Goal: Task Accomplishment & Management: Manage account settings

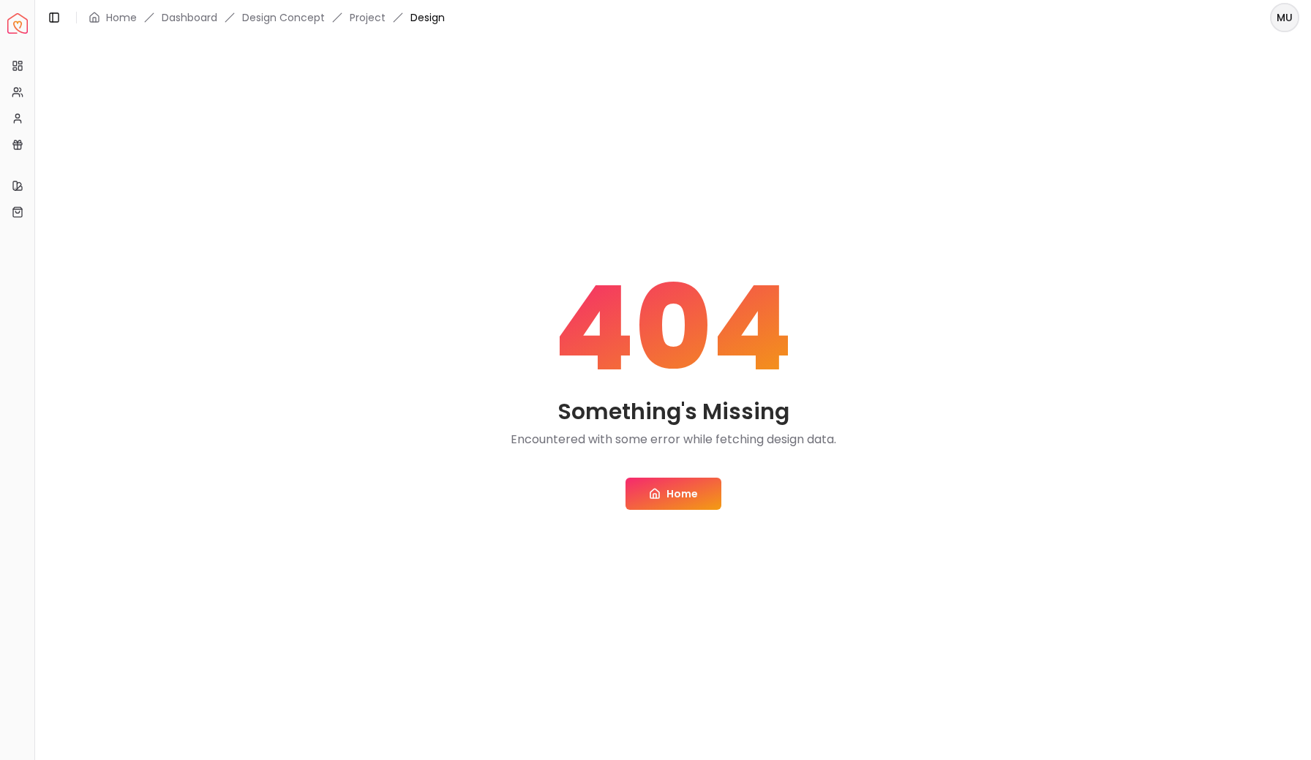
click at [1280, 23] on html "Spacejoy Dashboard Overview Projects My Referrals My Profile Gift Card Balance …" at bounding box center [655, 380] width 1311 height 760
click at [1188, 86] on div "Log out" at bounding box center [1217, 96] width 157 height 23
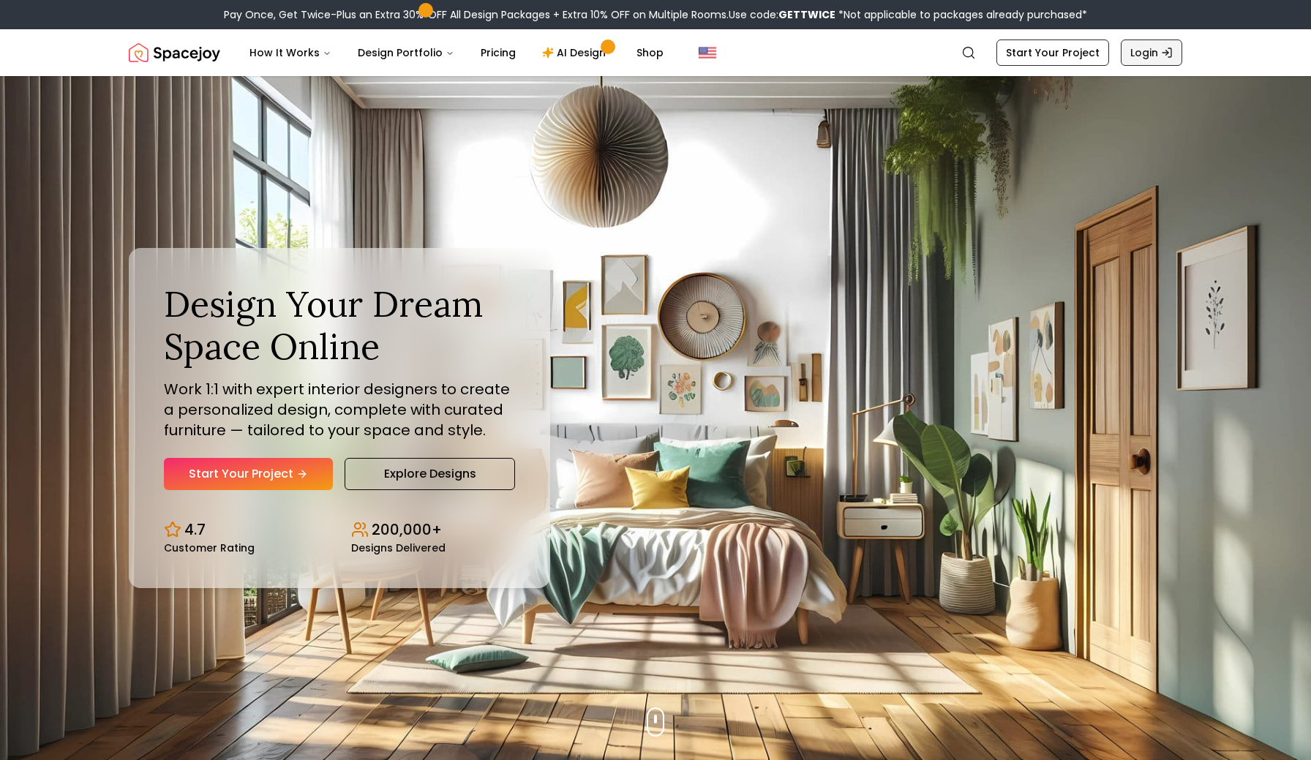
click at [1149, 53] on link "Login" at bounding box center [1151, 53] width 61 height 26
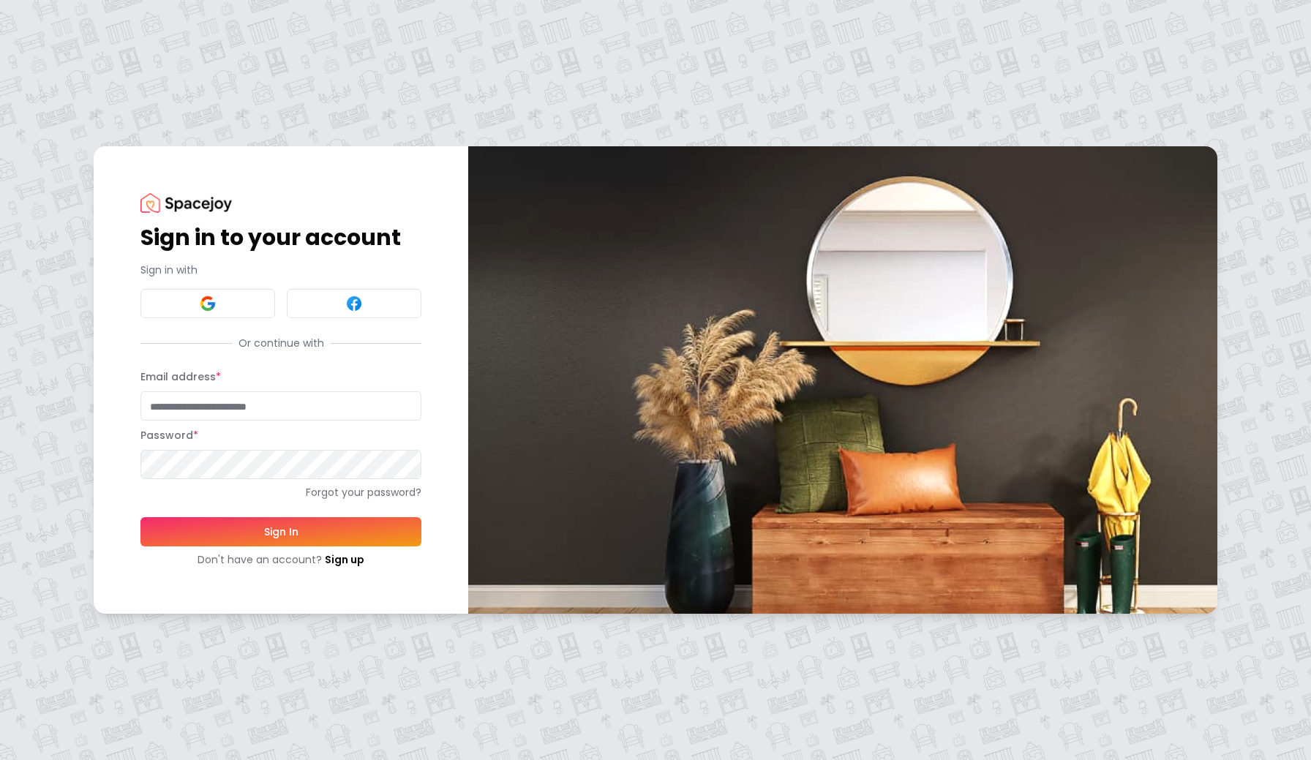
click at [222, 411] on input "Email address *" at bounding box center [280, 405] width 281 height 29
type input "**********"
click at [265, 534] on button "Sign In" at bounding box center [280, 531] width 281 height 29
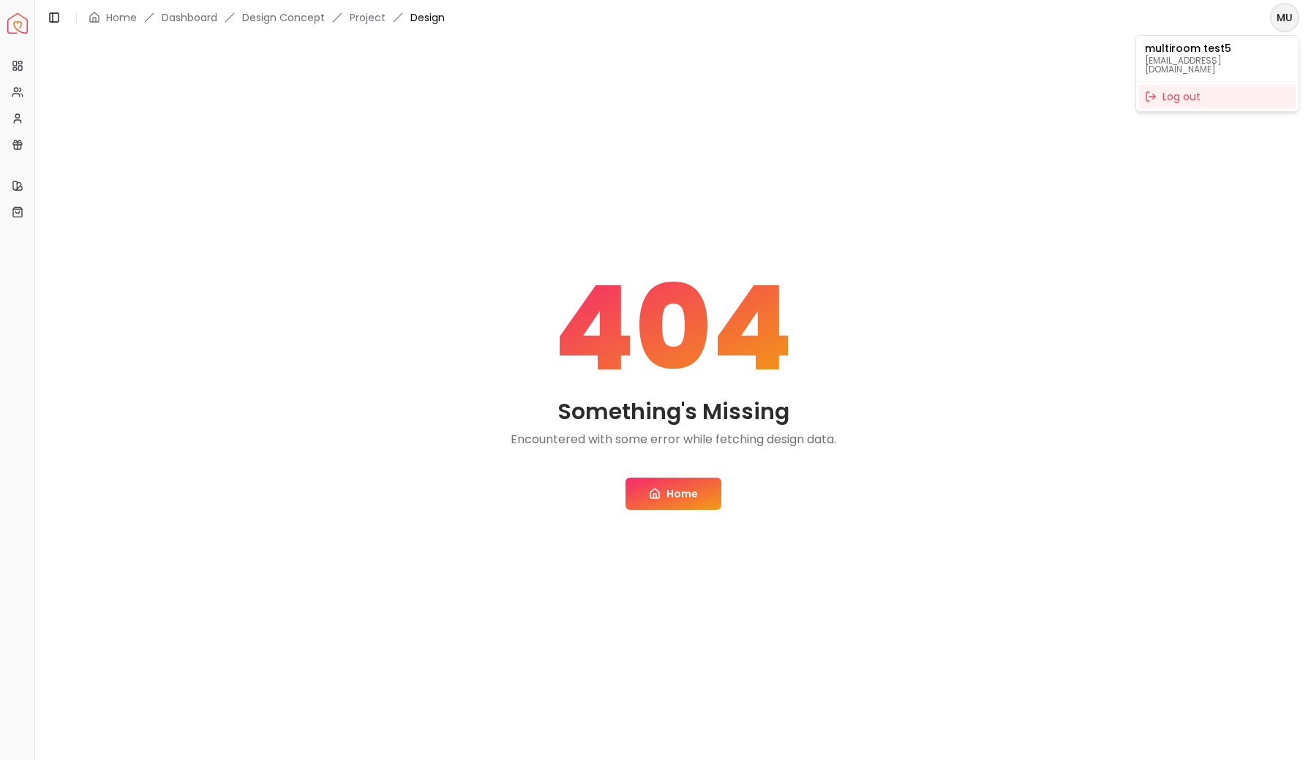
click at [1289, 23] on html "Spacejoy Dashboard Overview Projects My Referrals My Profile Gift Card Balance …" at bounding box center [655, 380] width 1311 height 760
click at [1193, 85] on div "Log out" at bounding box center [1217, 96] width 157 height 23
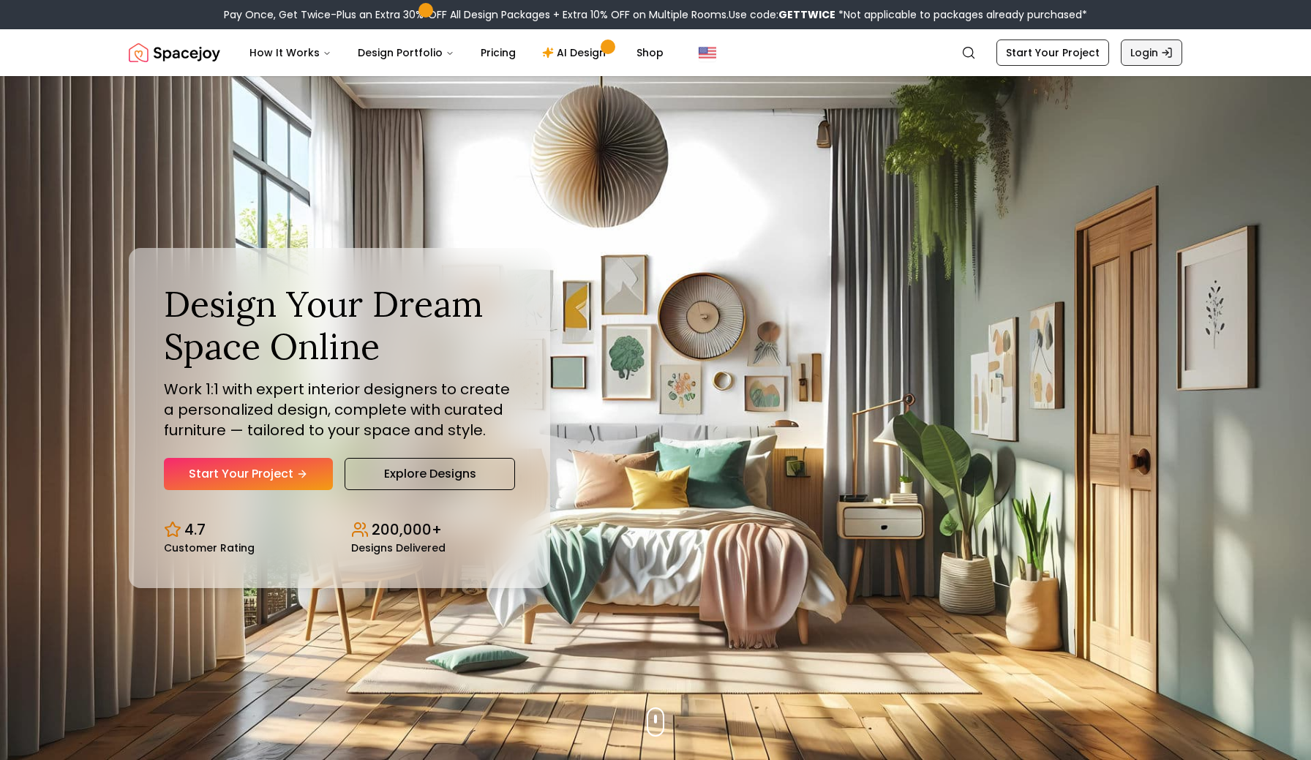
click at [1159, 54] on link "Login" at bounding box center [1151, 53] width 61 height 26
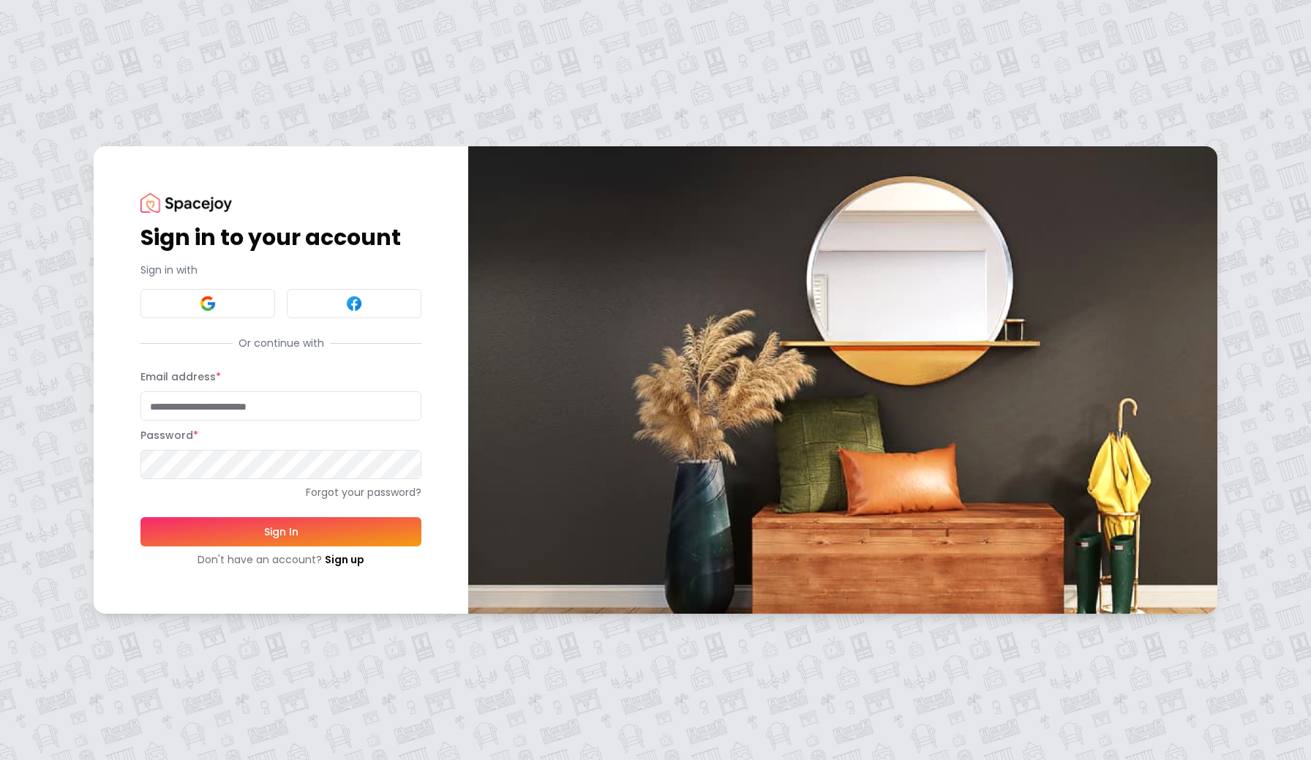
click at [282, 407] on input "Email address *" at bounding box center [280, 405] width 281 height 29
type input "**********"
click at [278, 538] on button "Sign In" at bounding box center [280, 531] width 281 height 29
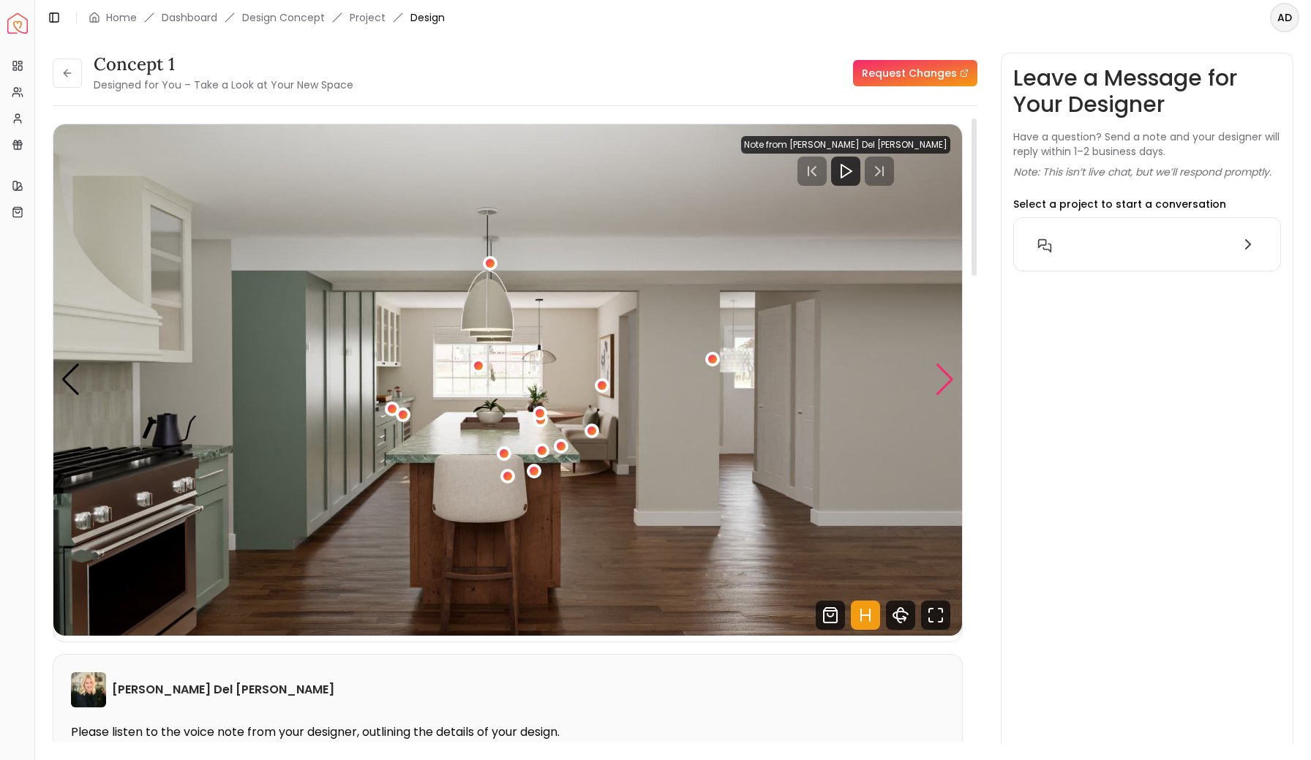
click at [950, 378] on div "Next slide" at bounding box center [945, 380] width 20 height 32
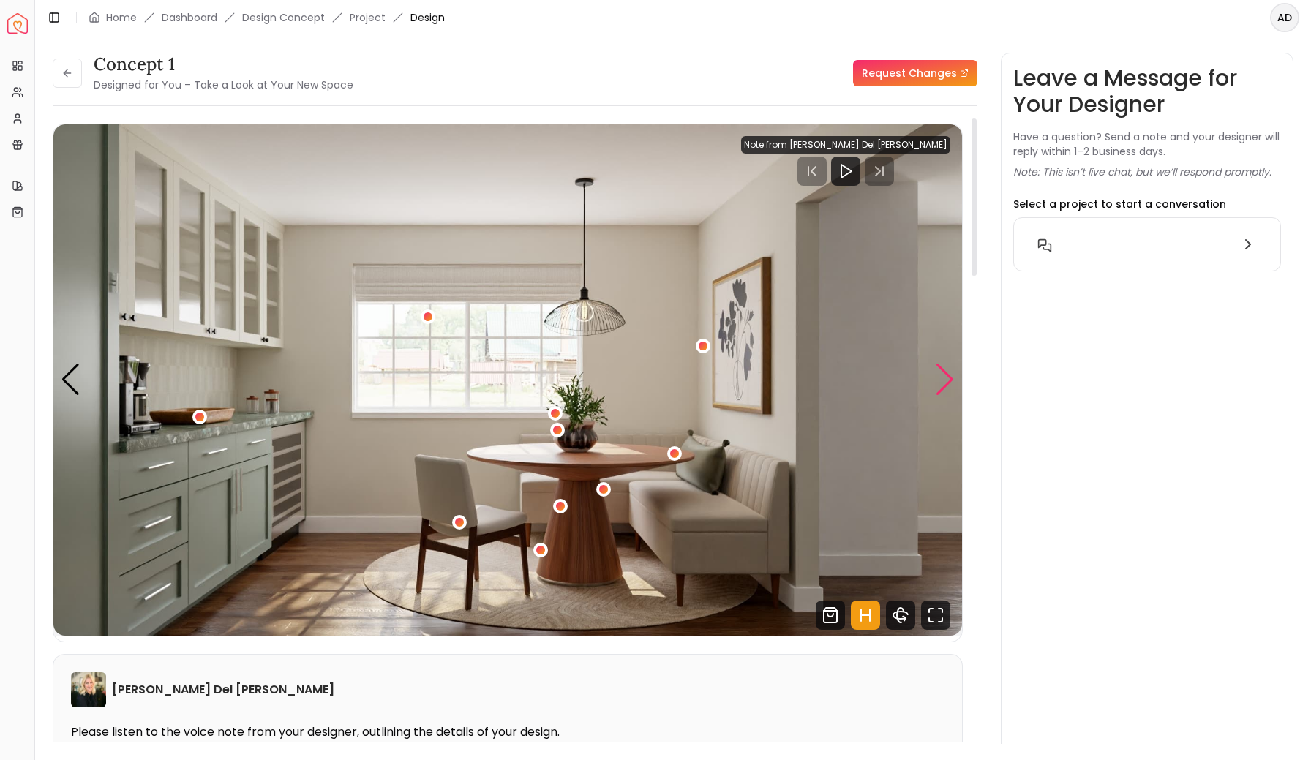
click at [950, 378] on div "Next slide" at bounding box center [945, 380] width 20 height 32
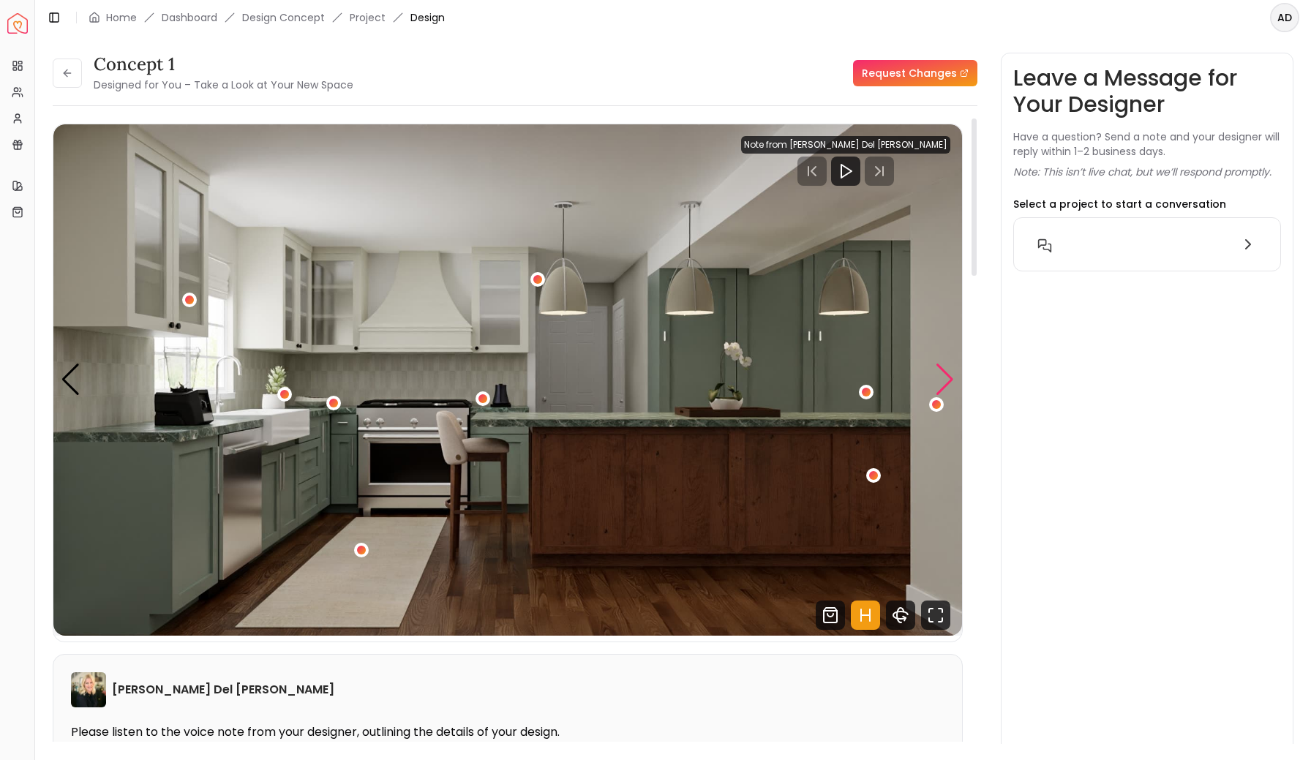
click at [950, 378] on div "Next slide" at bounding box center [945, 380] width 20 height 32
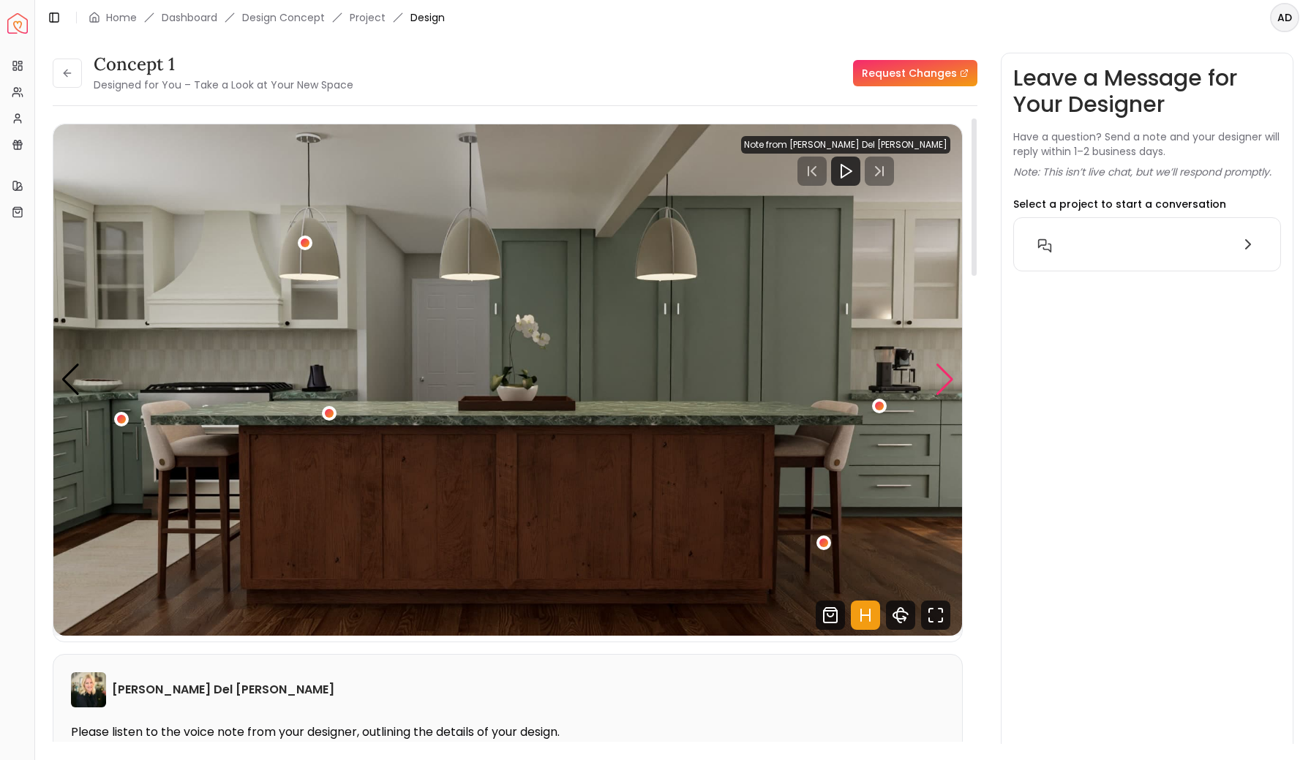
click at [950, 378] on div "Next slide" at bounding box center [945, 380] width 20 height 32
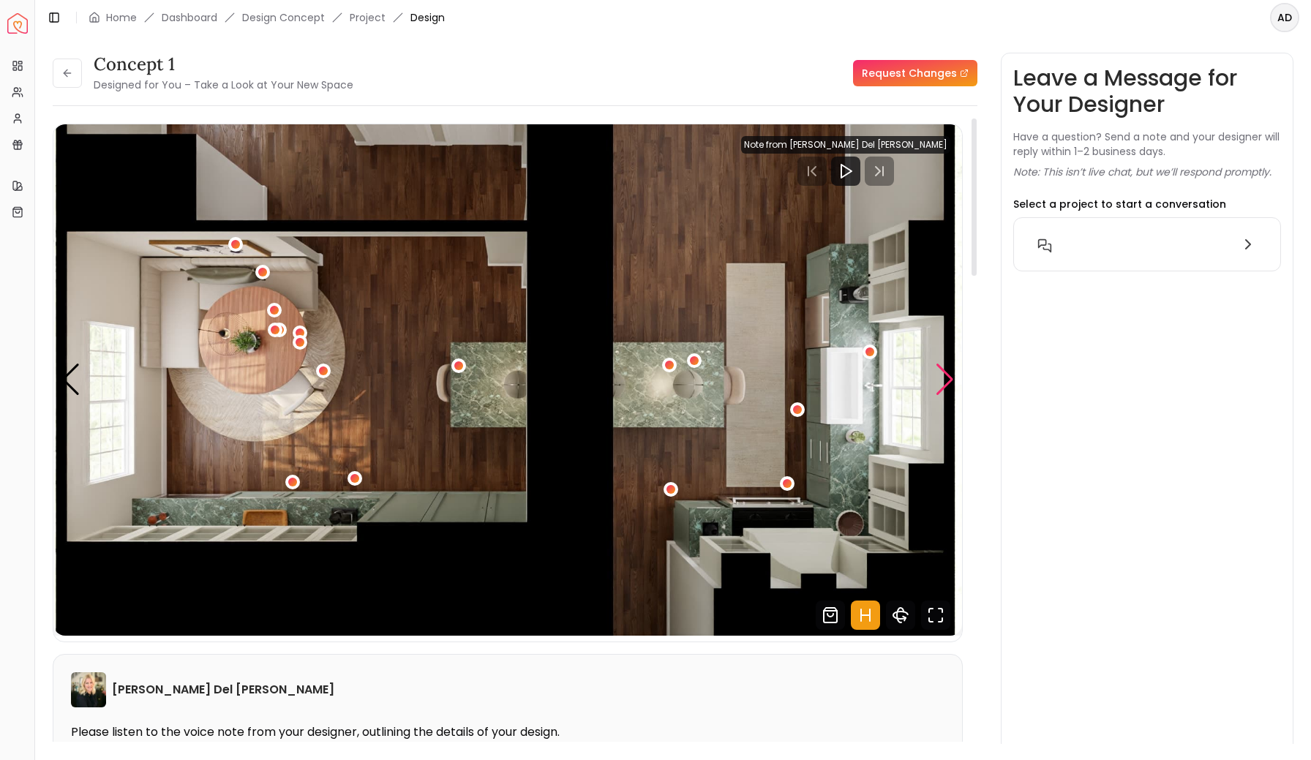
click at [948, 378] on div "Next slide" at bounding box center [945, 380] width 20 height 32
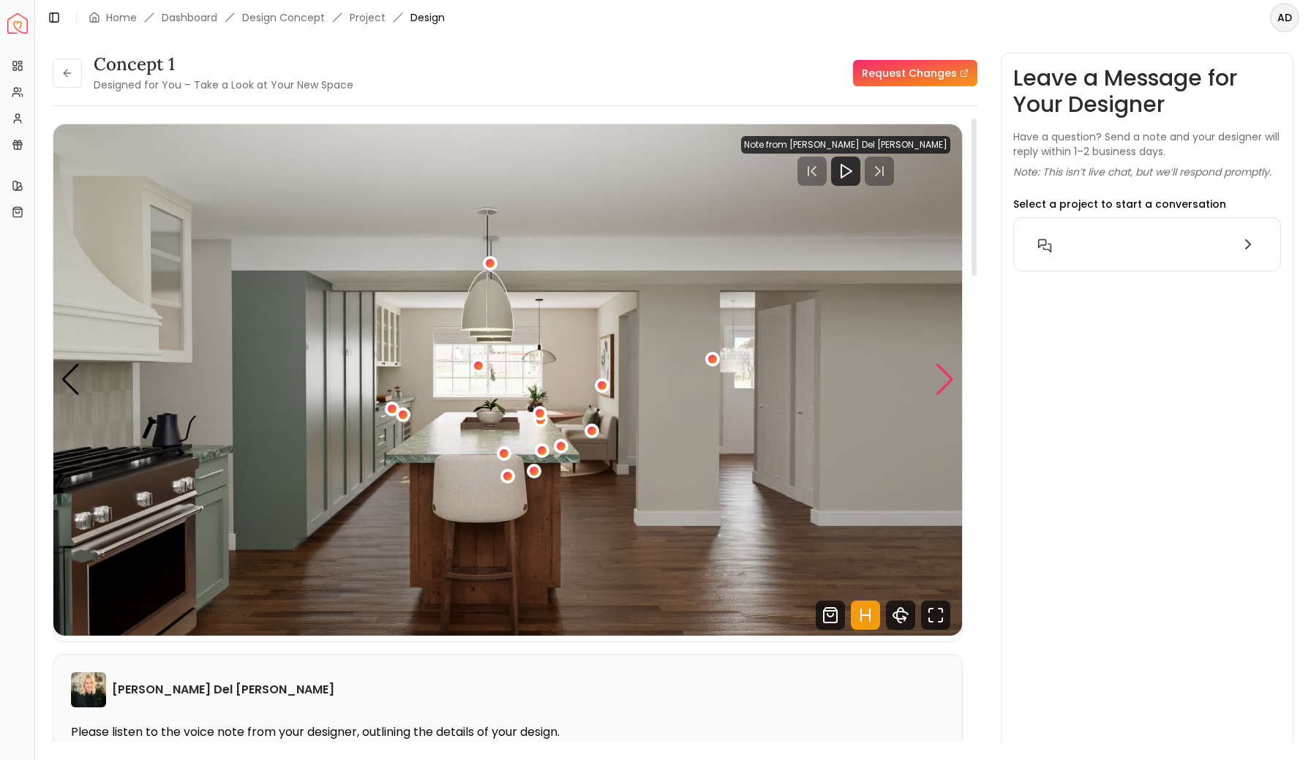
click at [948, 378] on div "Next slide" at bounding box center [945, 380] width 20 height 32
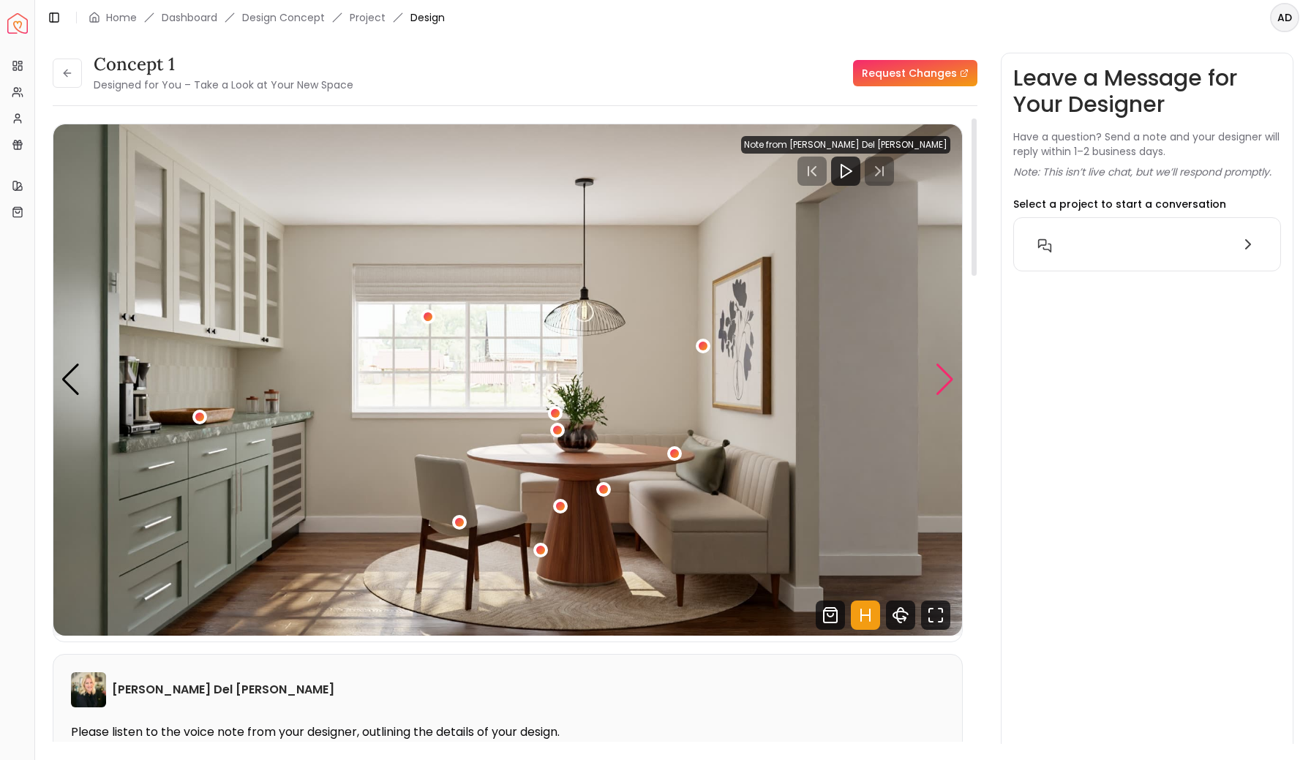
click at [948, 378] on div "Next slide" at bounding box center [945, 380] width 20 height 32
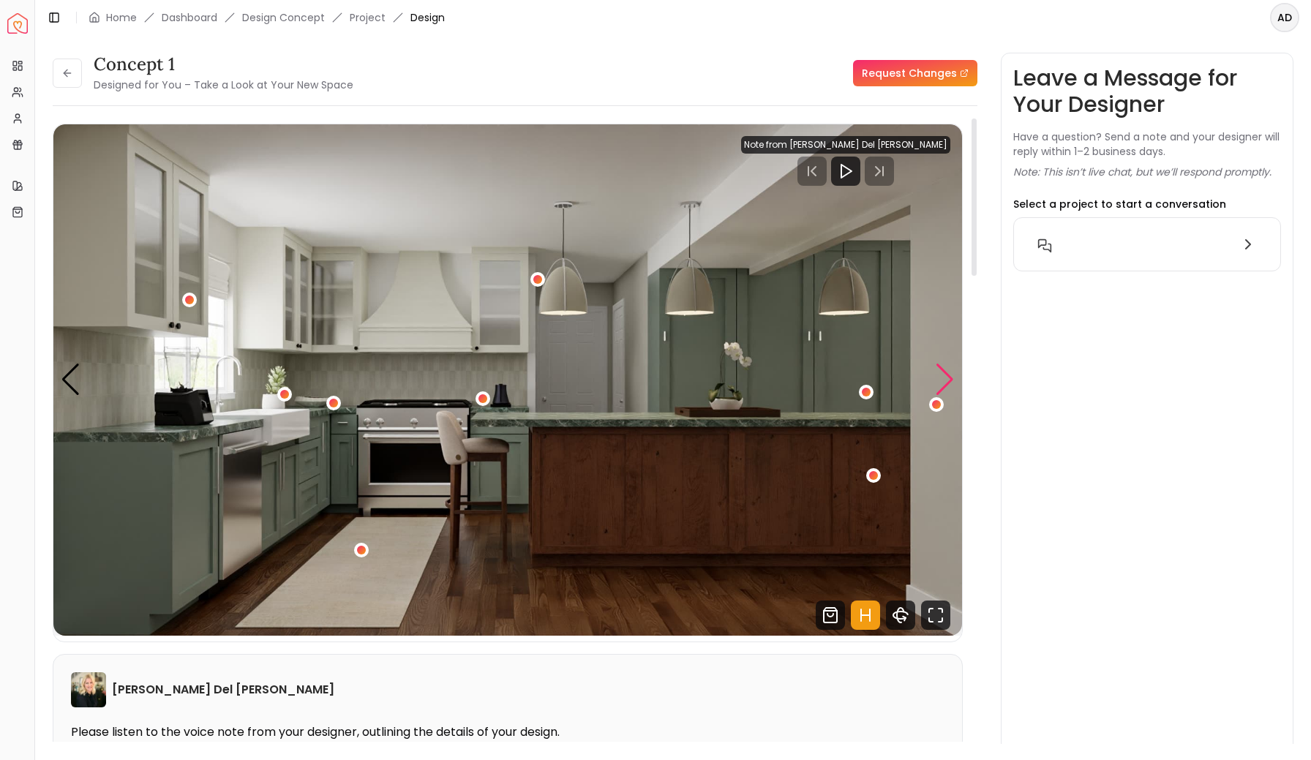
click at [948, 378] on div "Next slide" at bounding box center [945, 380] width 20 height 32
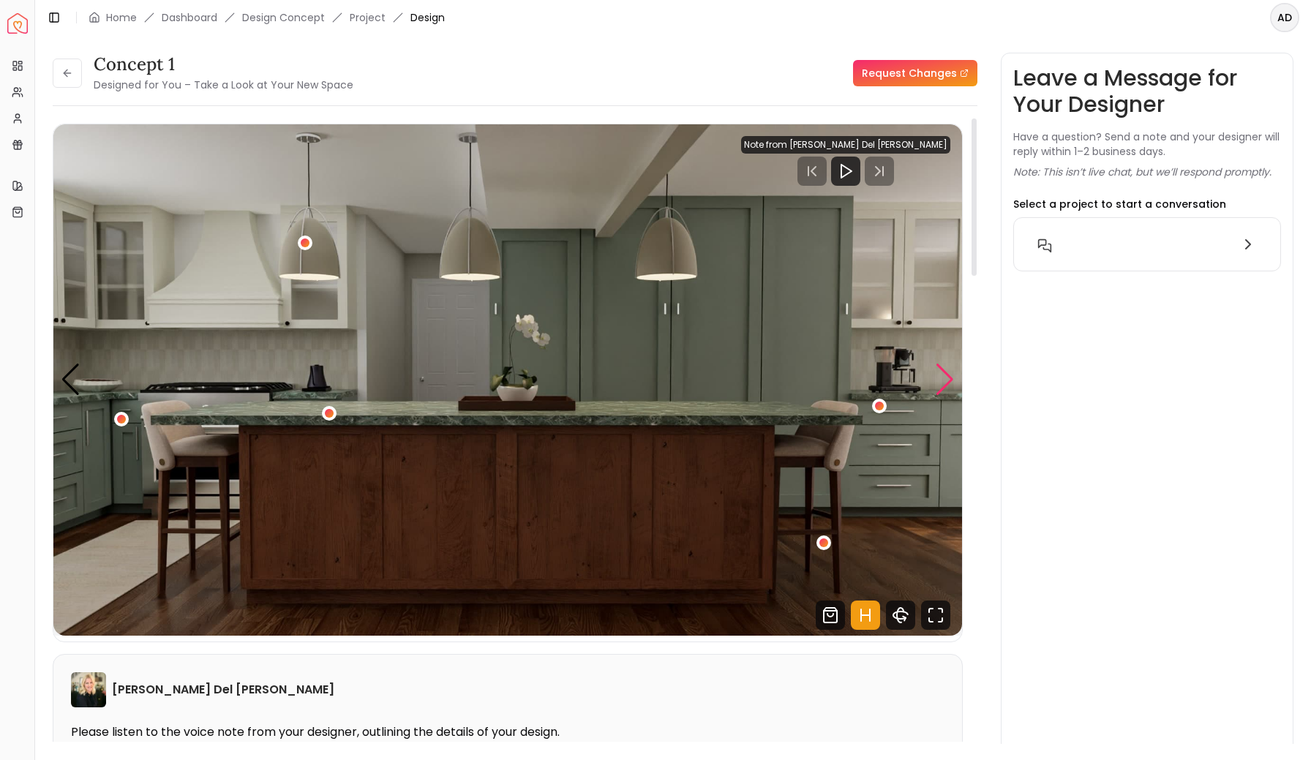
click at [948, 378] on div "Next slide" at bounding box center [945, 380] width 20 height 32
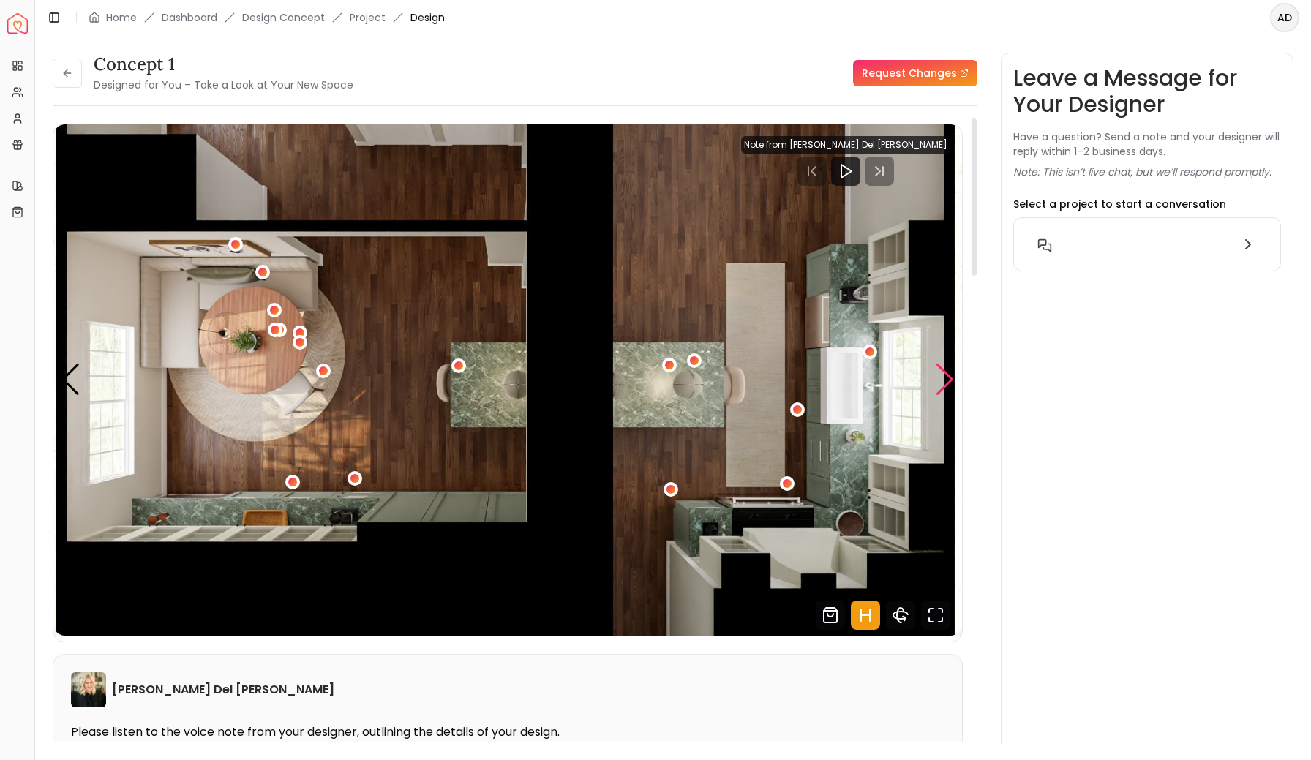
click at [948, 378] on div "Next slide" at bounding box center [945, 380] width 20 height 32
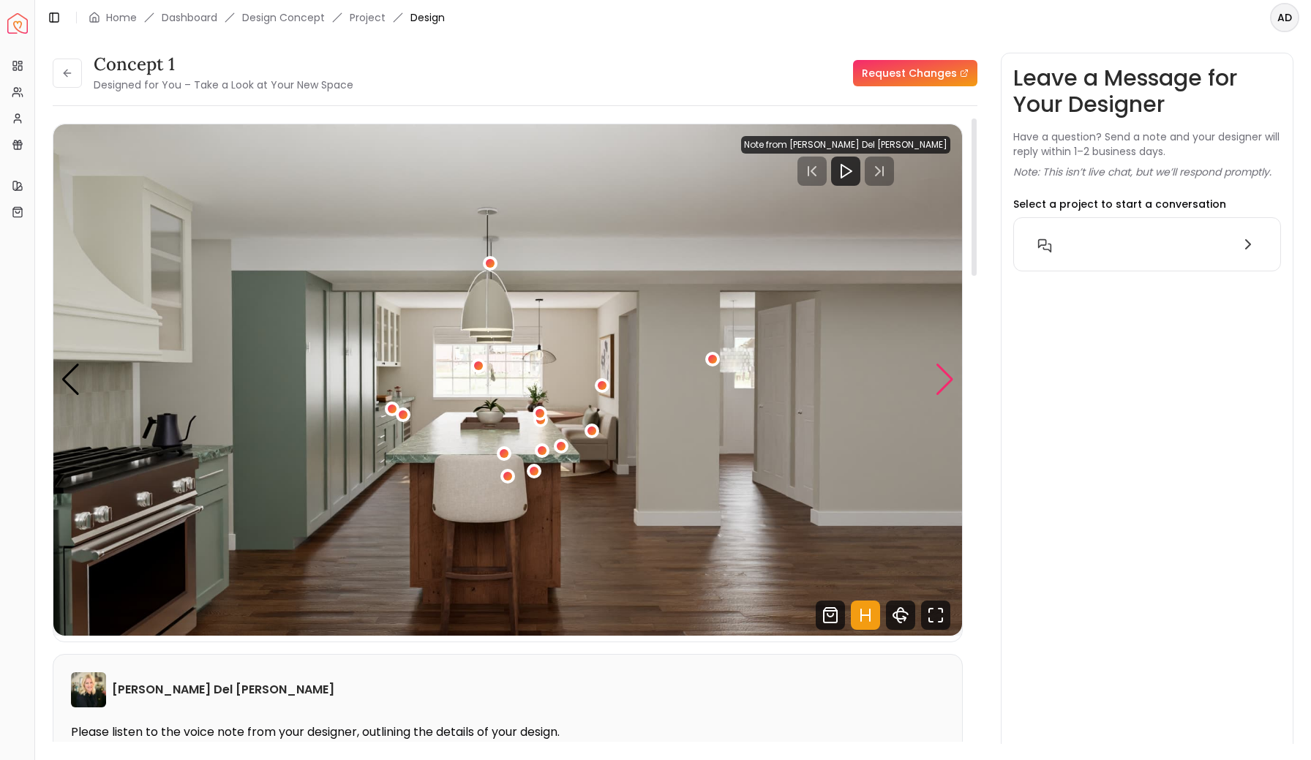
click at [939, 377] on div "Next slide" at bounding box center [945, 380] width 20 height 32
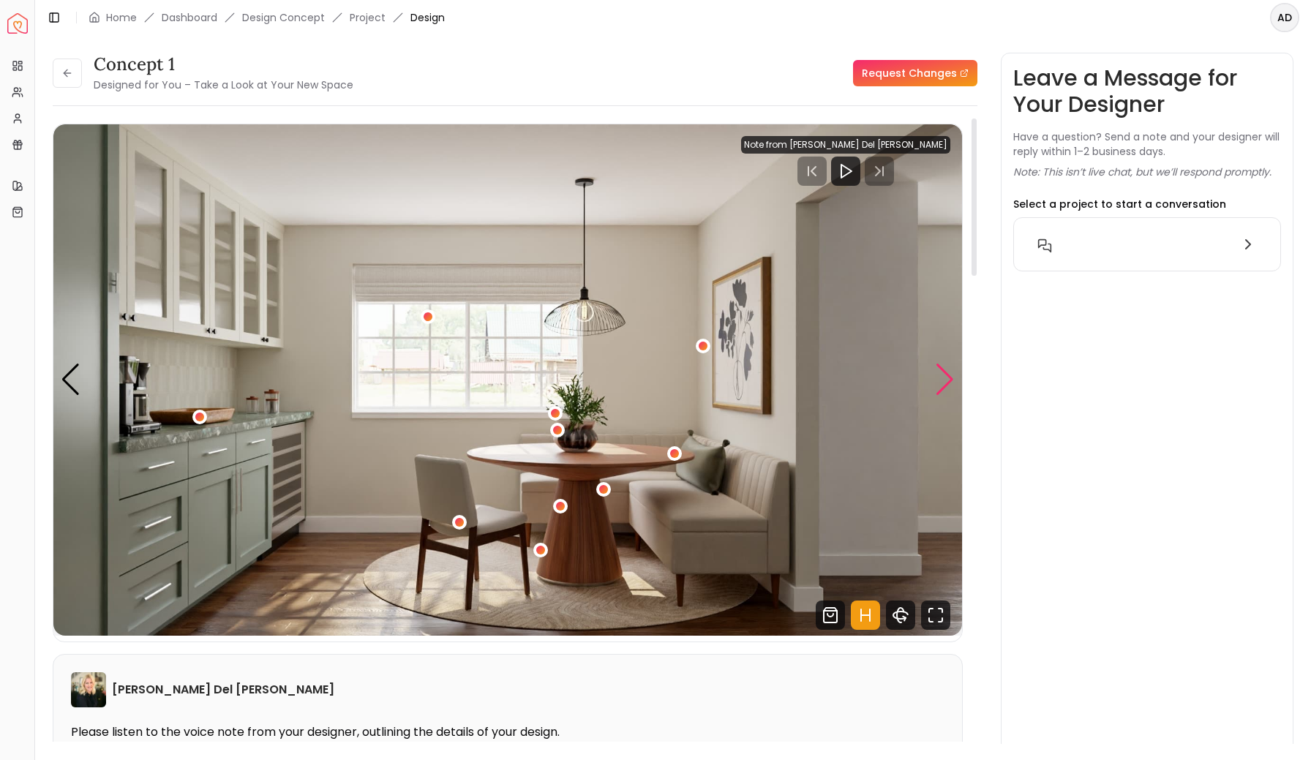
click at [939, 377] on div "Next slide" at bounding box center [945, 380] width 20 height 32
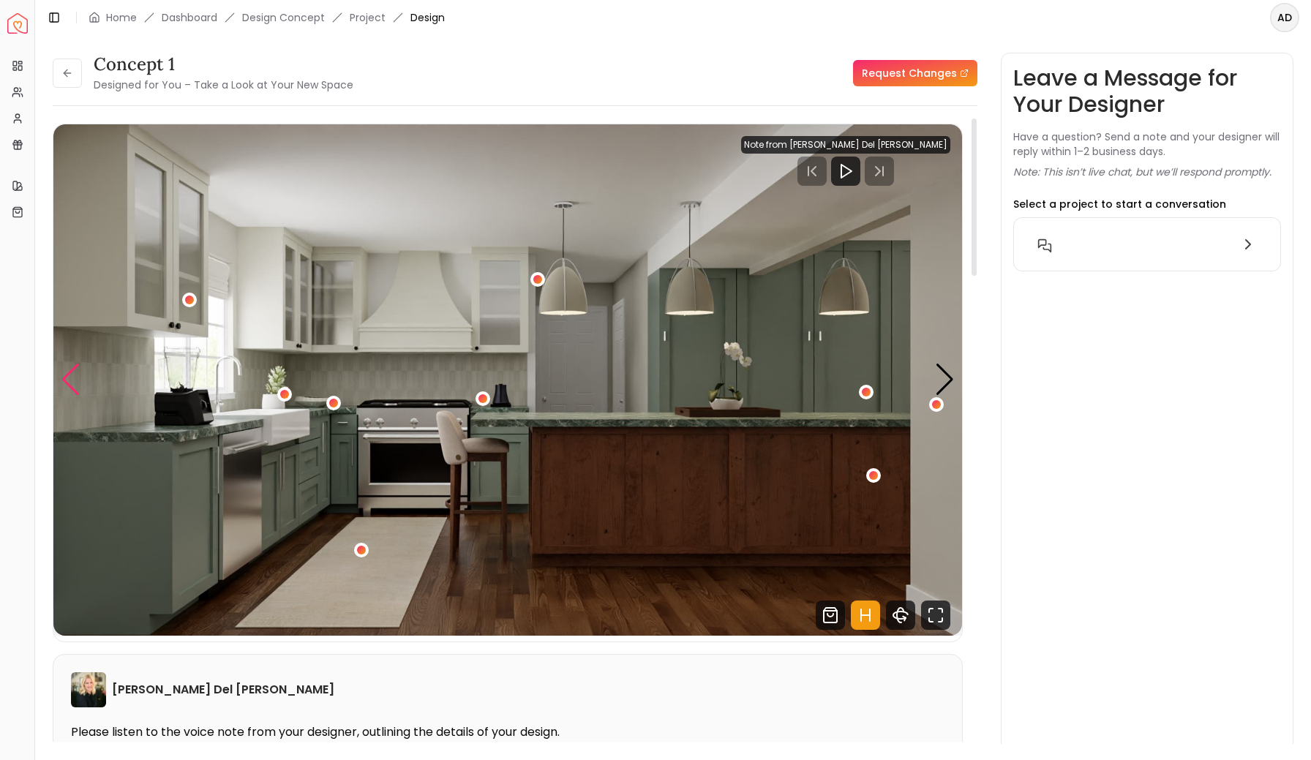
click at [72, 380] on div "Previous slide" at bounding box center [71, 380] width 20 height 32
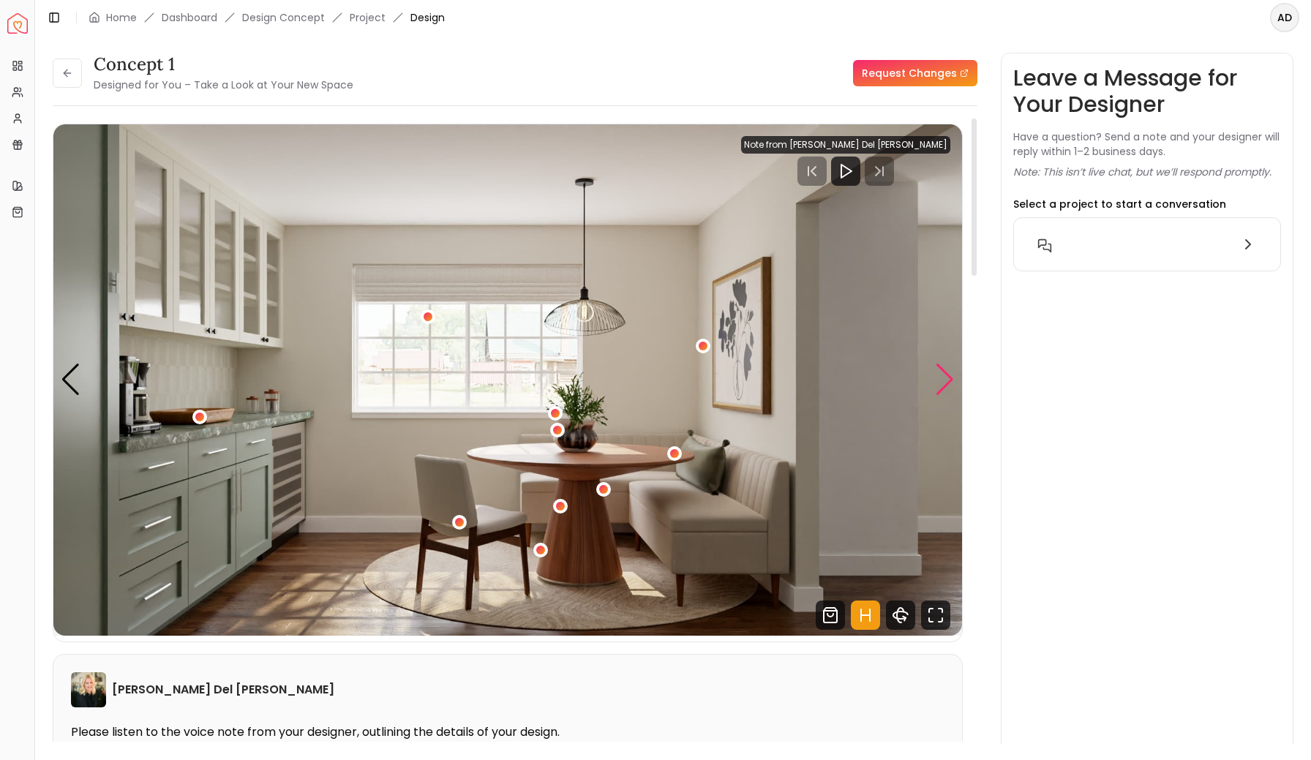
click at [937, 391] on div "Next slide" at bounding box center [945, 380] width 20 height 32
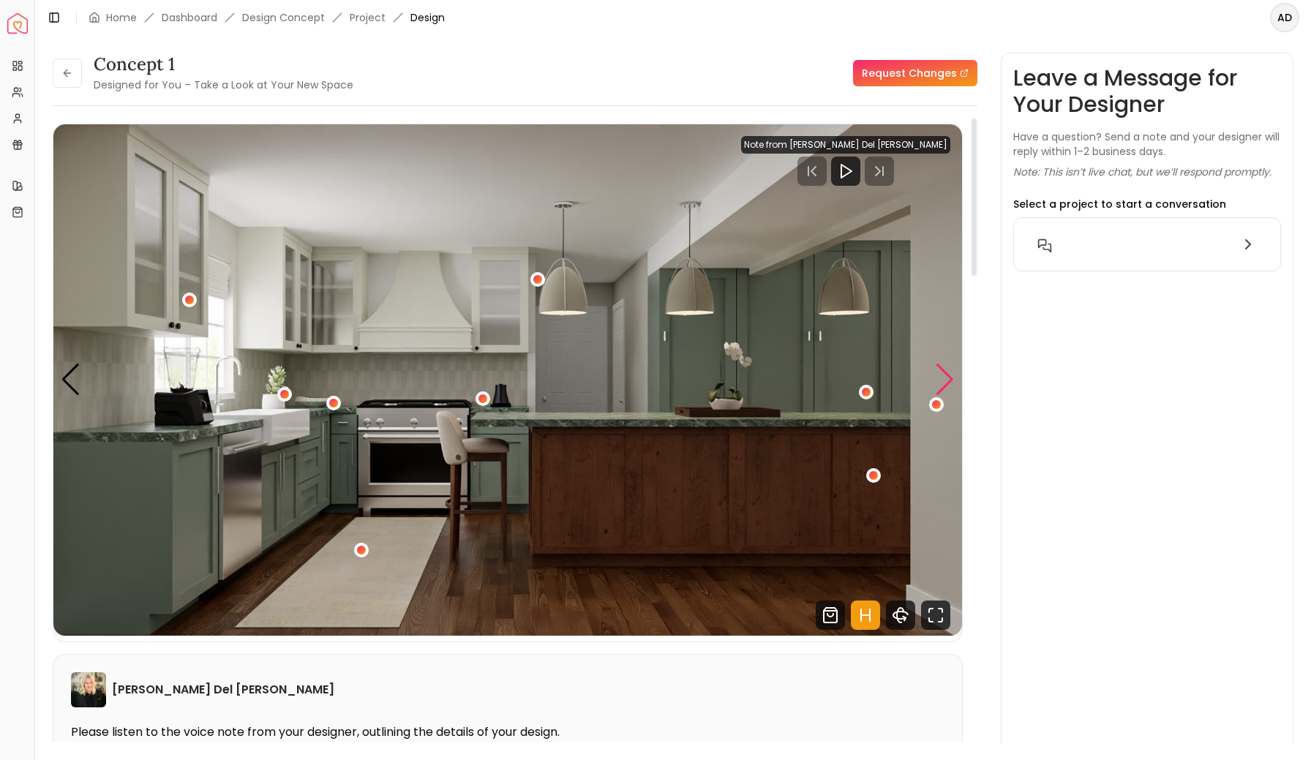
click at [937, 391] on div "Next slide" at bounding box center [945, 380] width 20 height 32
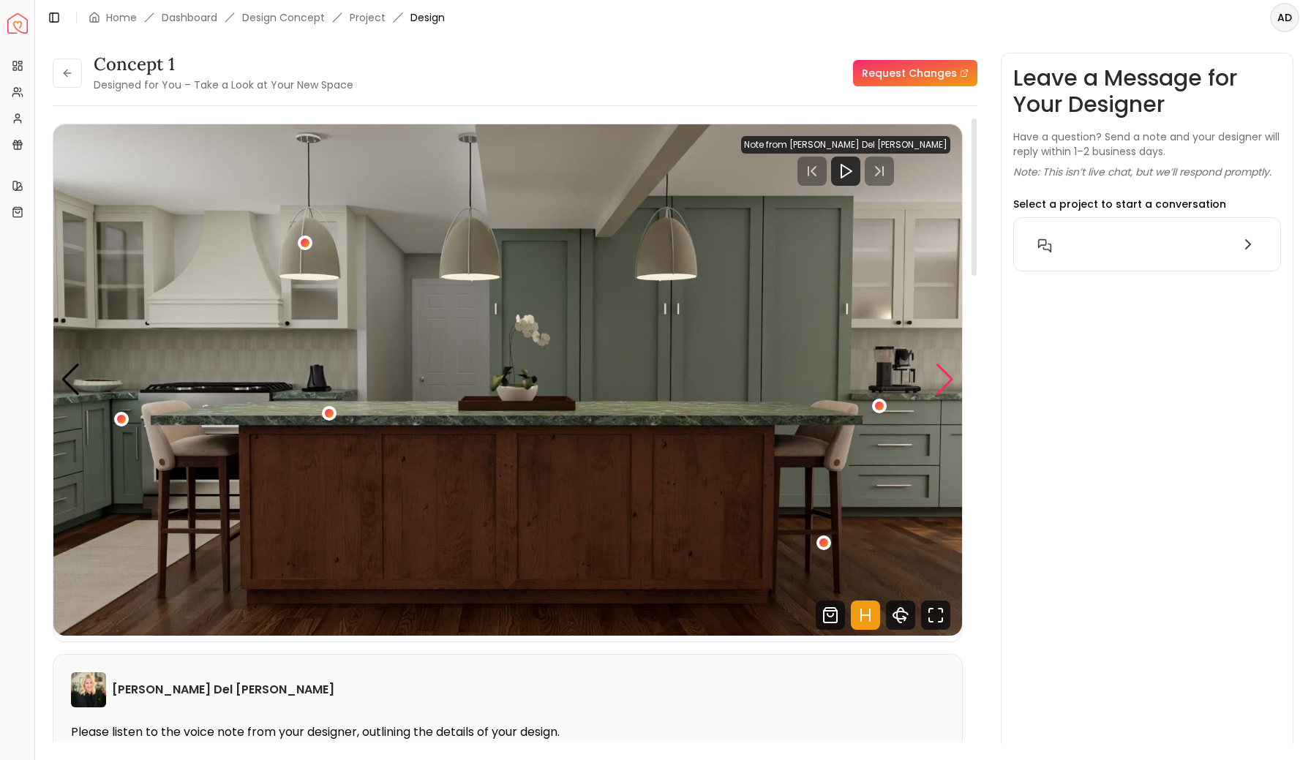
click at [937, 391] on div "Next slide" at bounding box center [945, 380] width 20 height 32
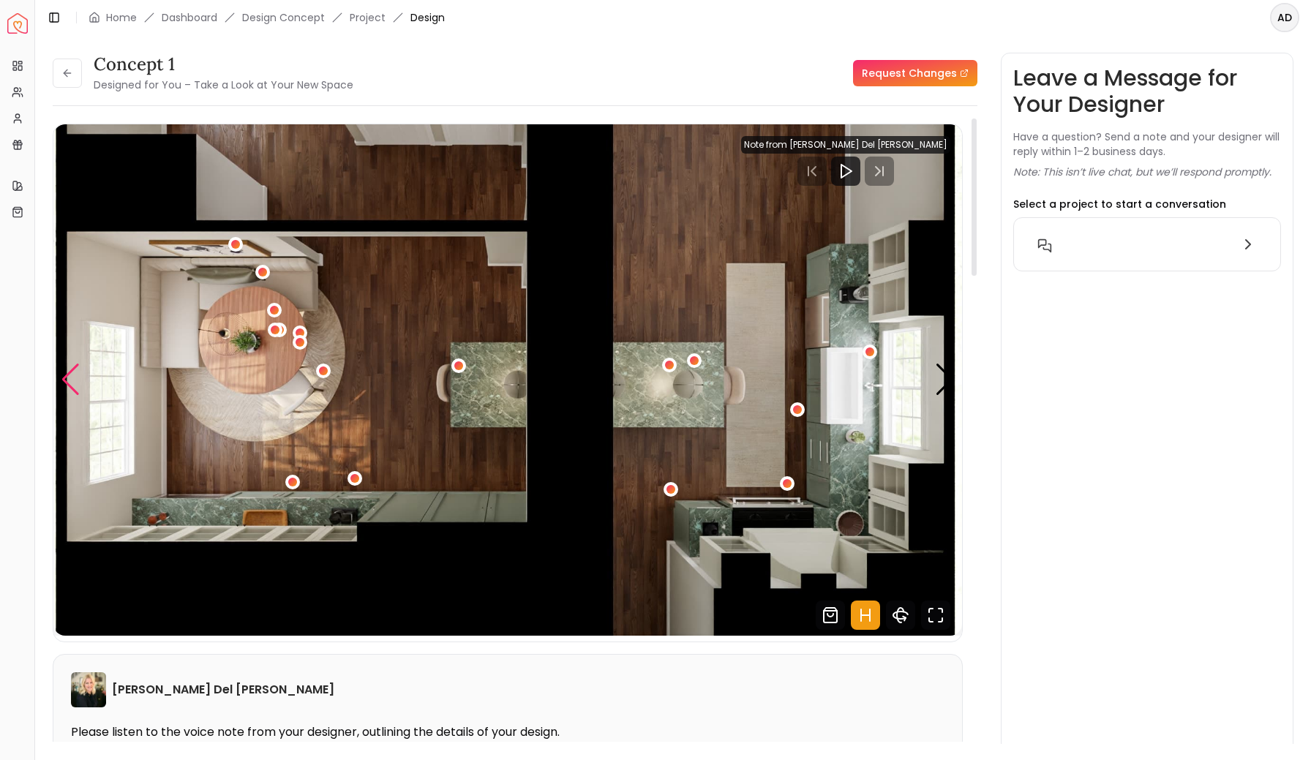
click at [71, 382] on div "Previous slide" at bounding box center [71, 380] width 20 height 32
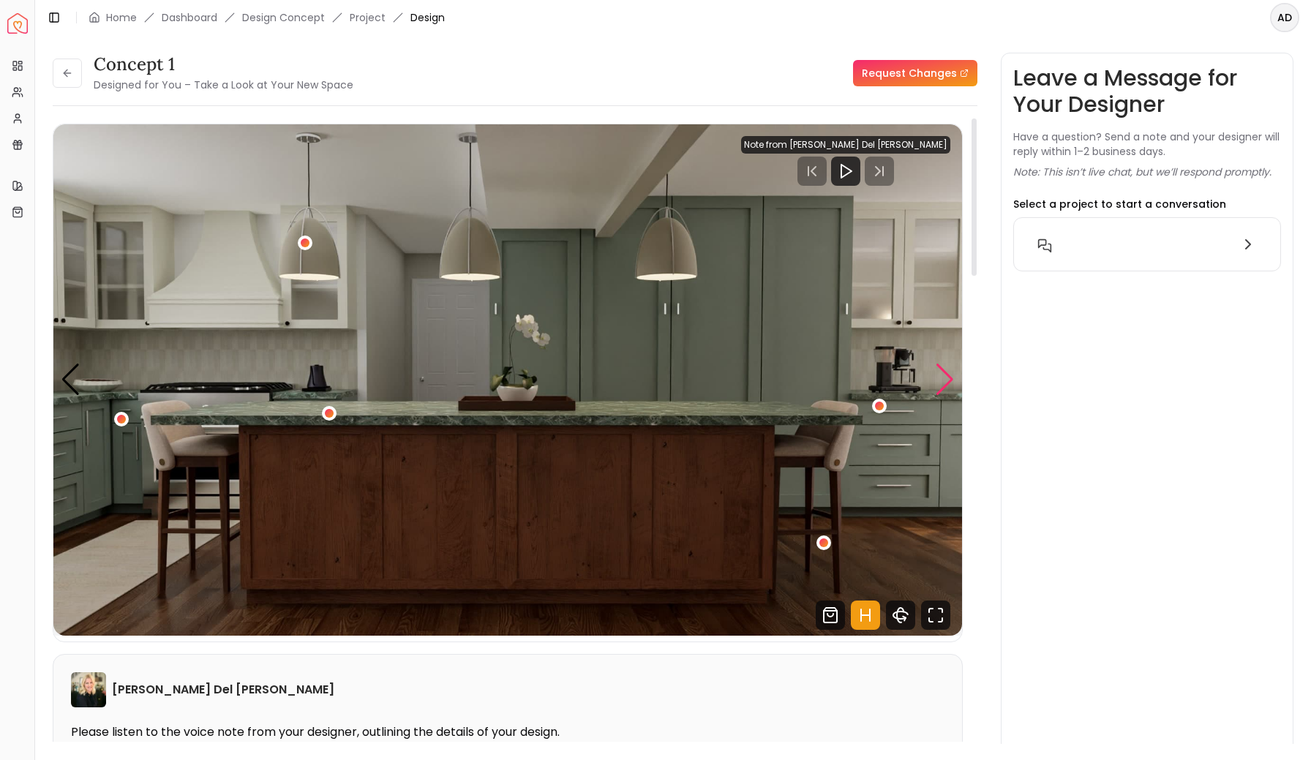
click at [947, 380] on div "Next slide" at bounding box center [945, 380] width 20 height 32
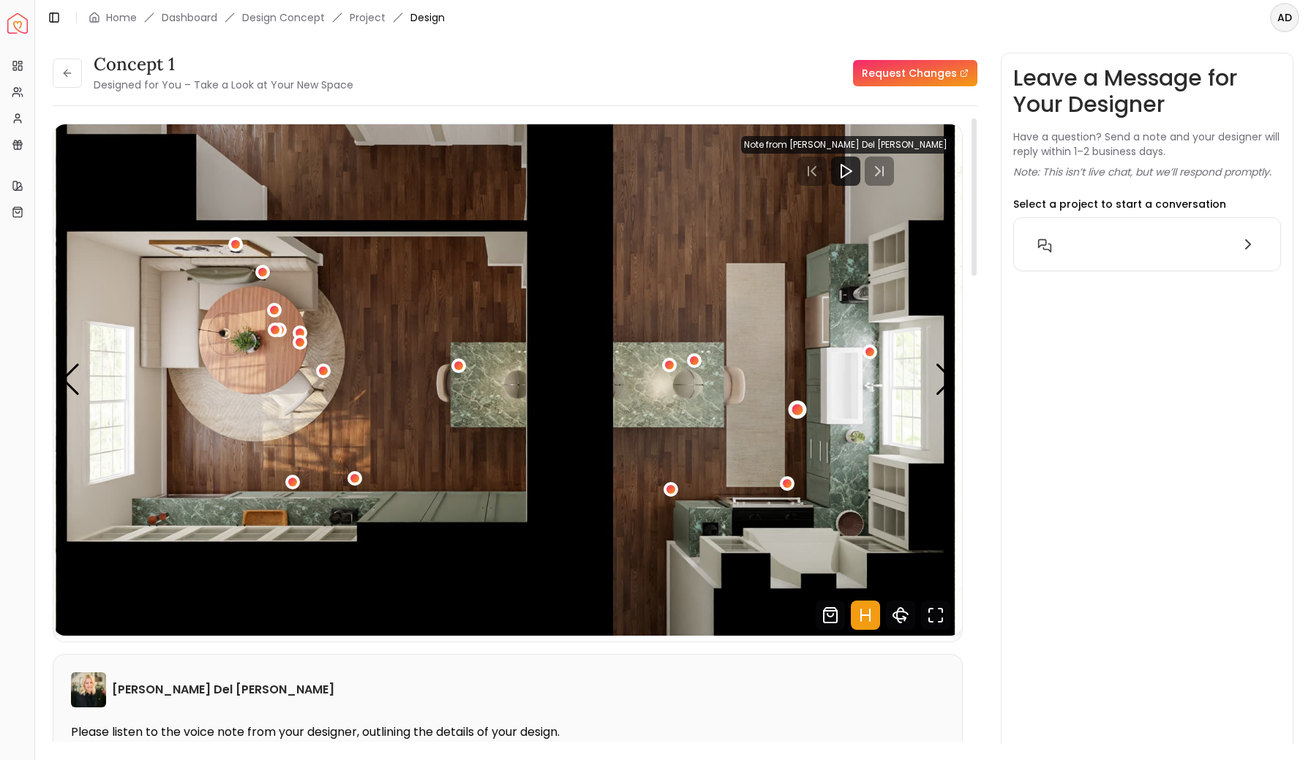
click at [798, 413] on div "5 / 5" at bounding box center [797, 410] width 11 height 11
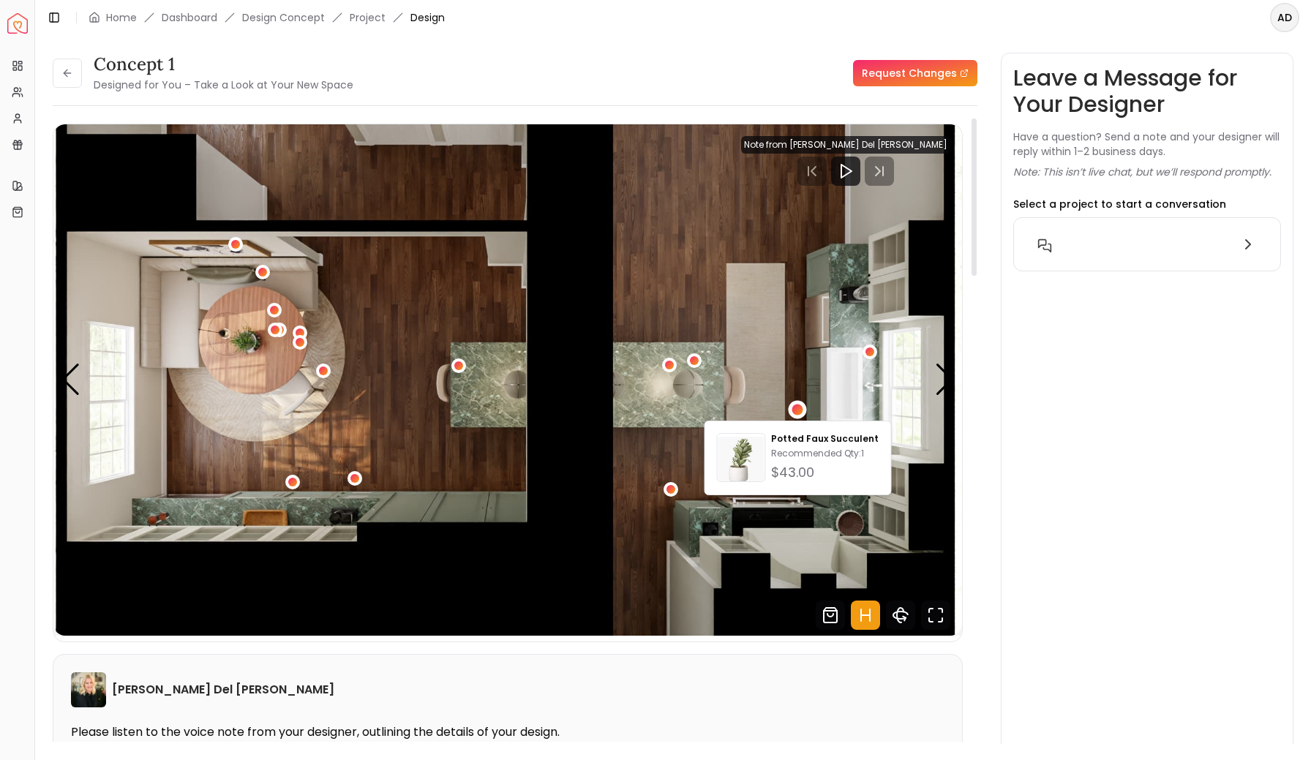
click at [782, 321] on img "5 / 5" at bounding box center [507, 379] width 909 height 511
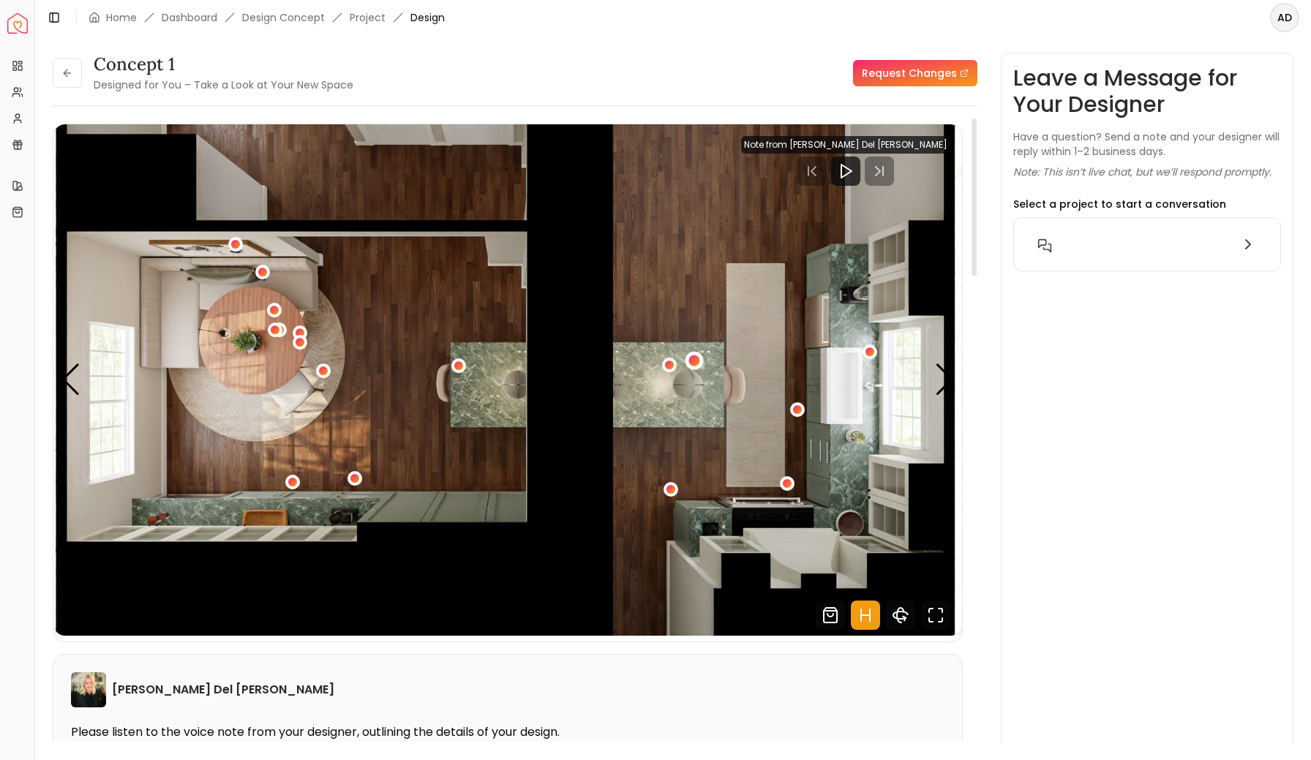
click at [697, 358] on div "5 / 5" at bounding box center [694, 360] width 11 height 11
click at [718, 196] on img "5 / 5" at bounding box center [507, 379] width 909 height 511
click at [939, 379] on div "Next slide" at bounding box center [945, 380] width 20 height 32
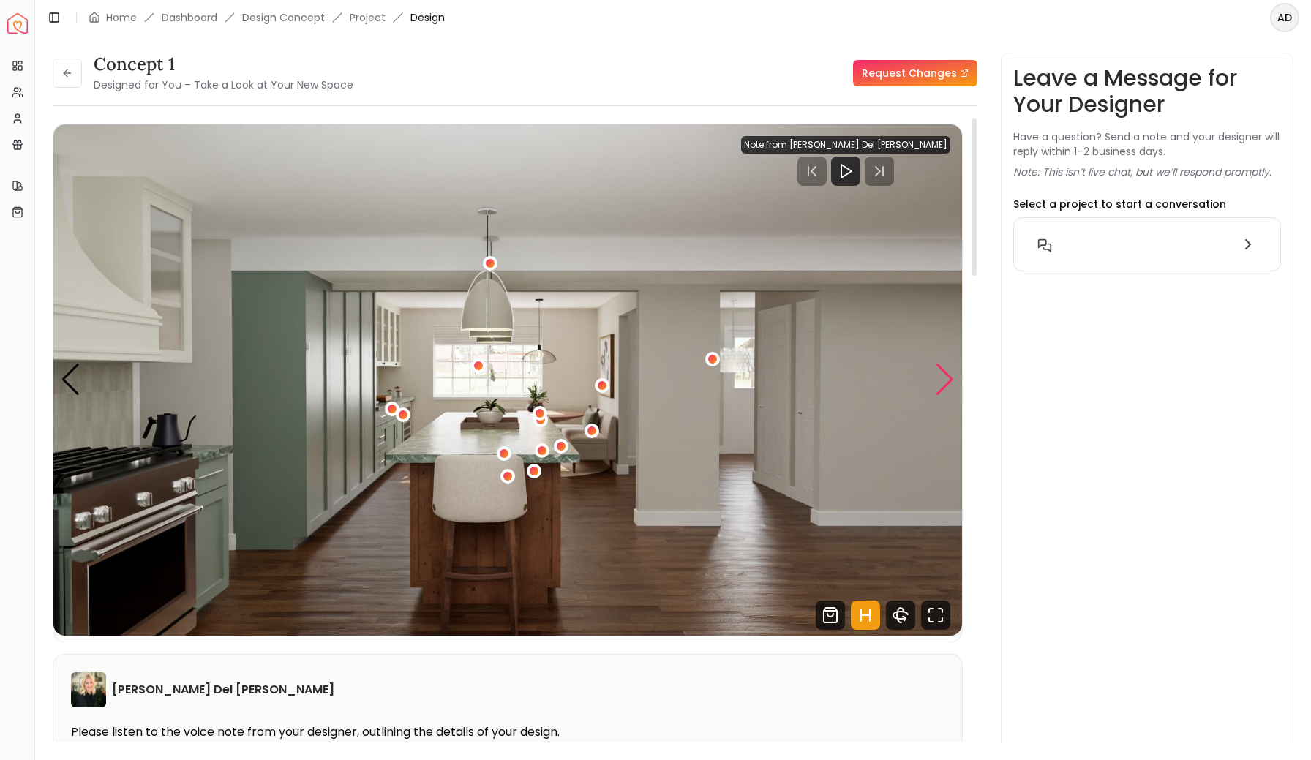
click at [939, 379] on div "Next slide" at bounding box center [945, 380] width 20 height 32
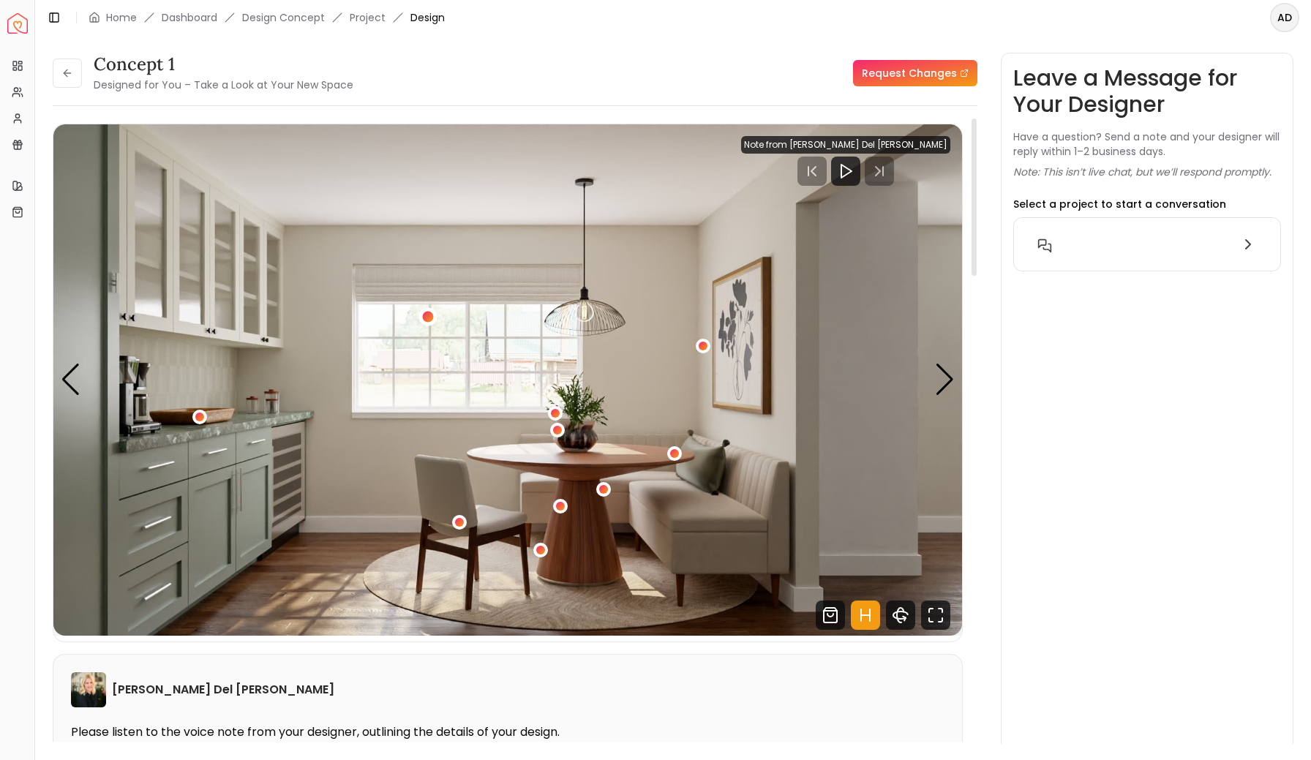
click at [430, 315] on div "2 / 5" at bounding box center [428, 317] width 11 height 11
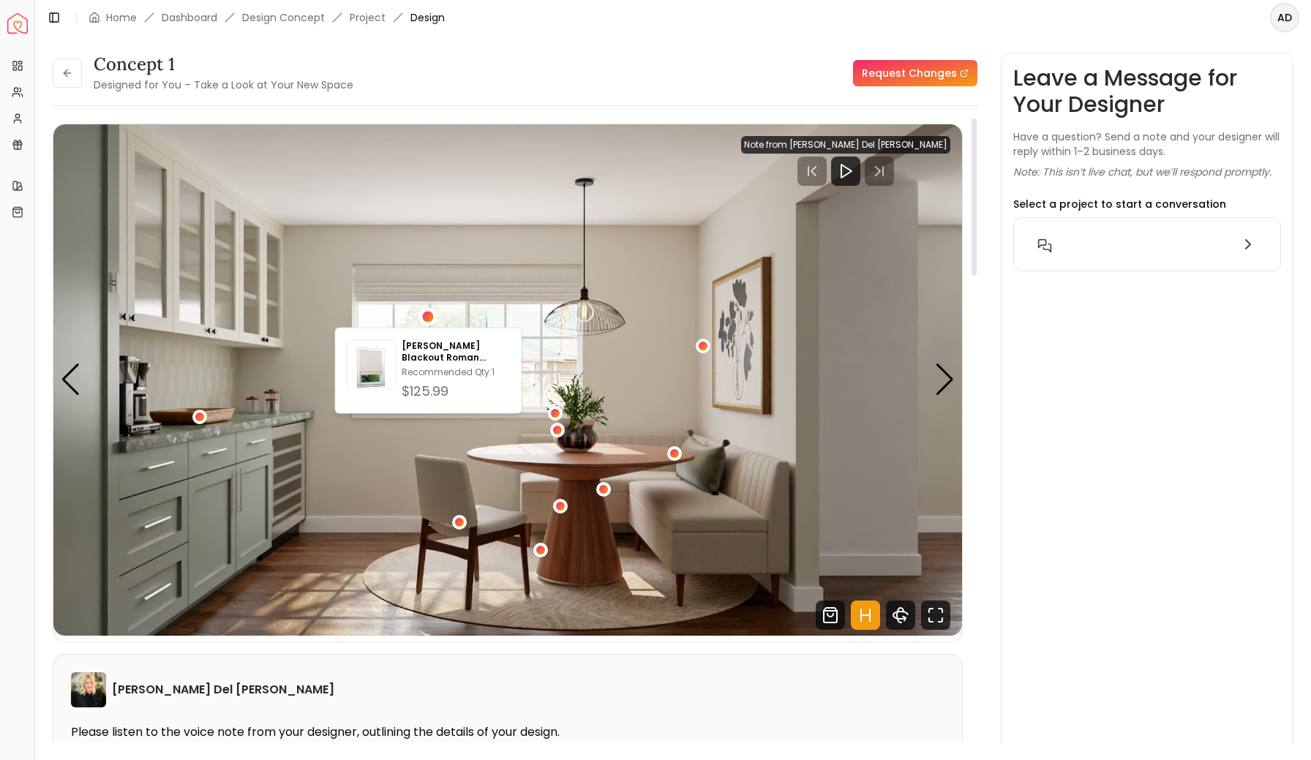
click at [459, 263] on img "2 / 5" at bounding box center [507, 379] width 909 height 511
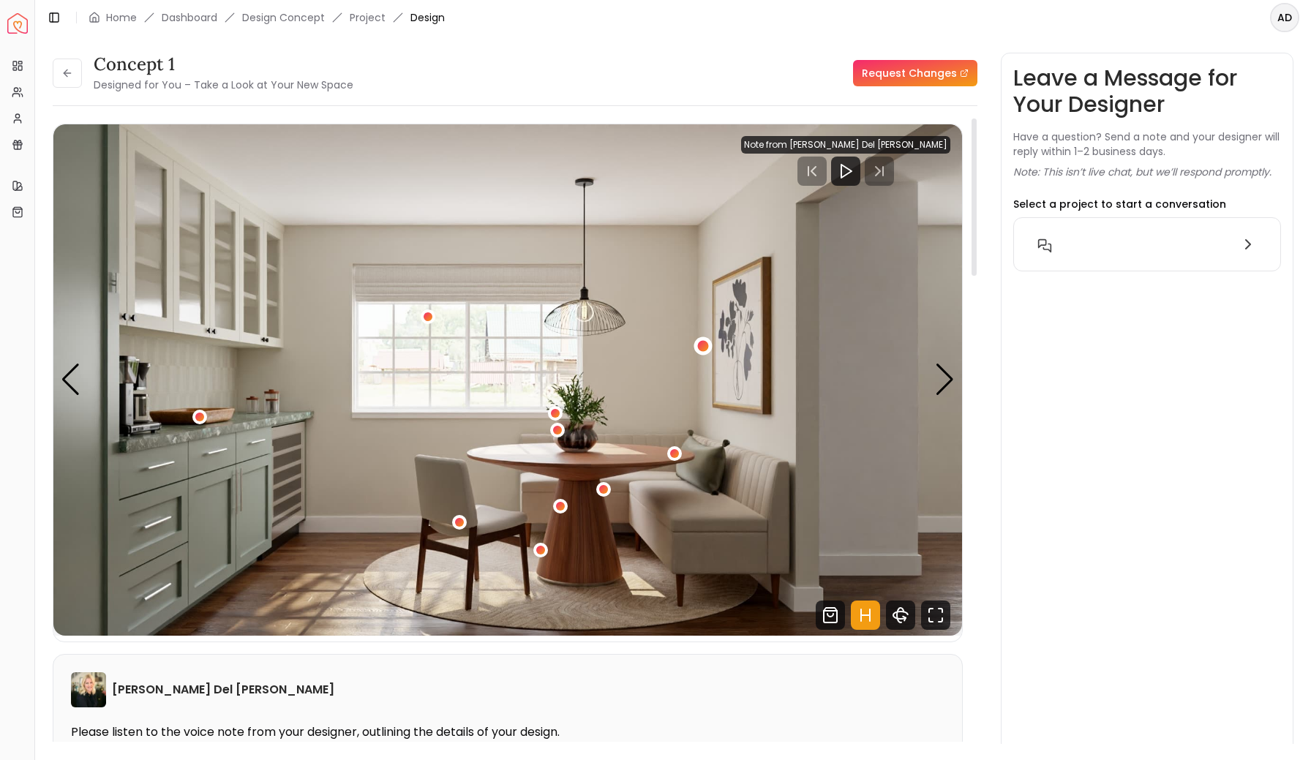
click at [702, 346] on div "2 / 5" at bounding box center [702, 345] width 11 height 11
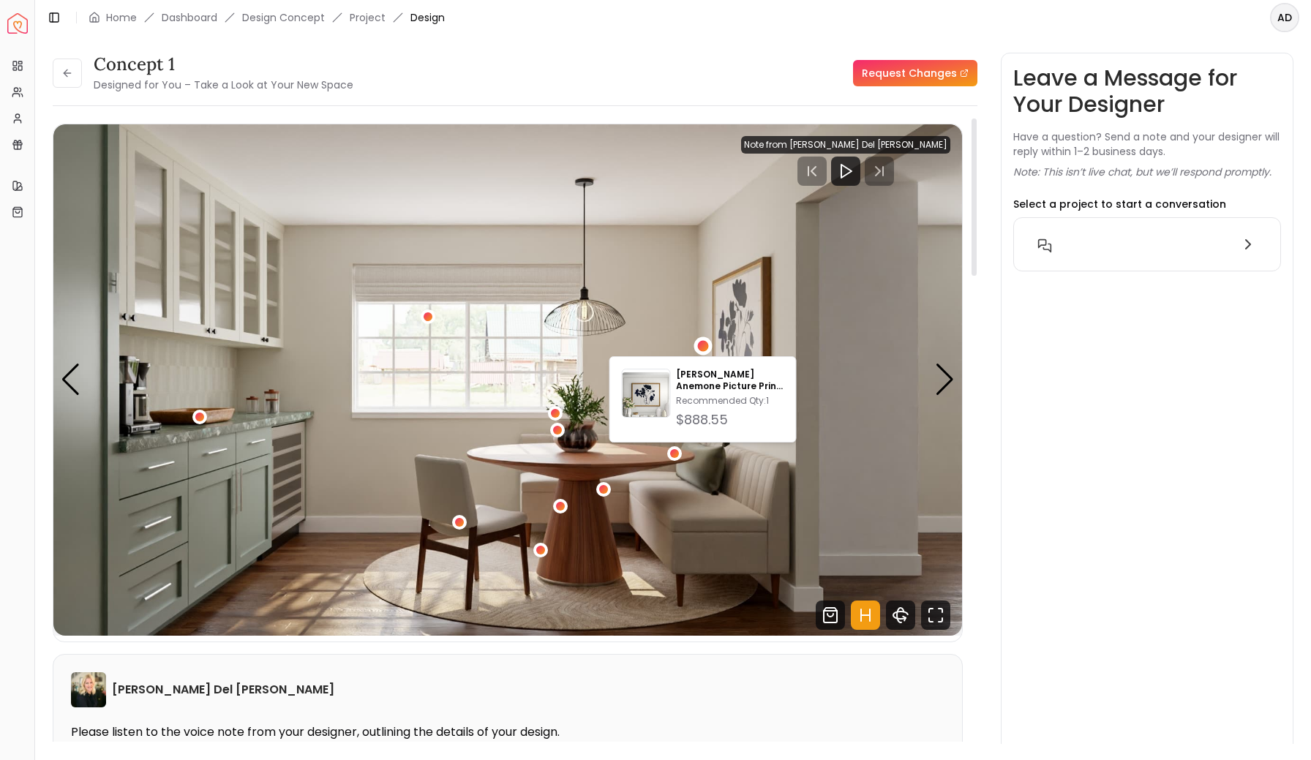
click at [648, 214] on img "2 / 5" at bounding box center [507, 379] width 909 height 511
